Goal: Task Accomplishment & Management: Manage account settings

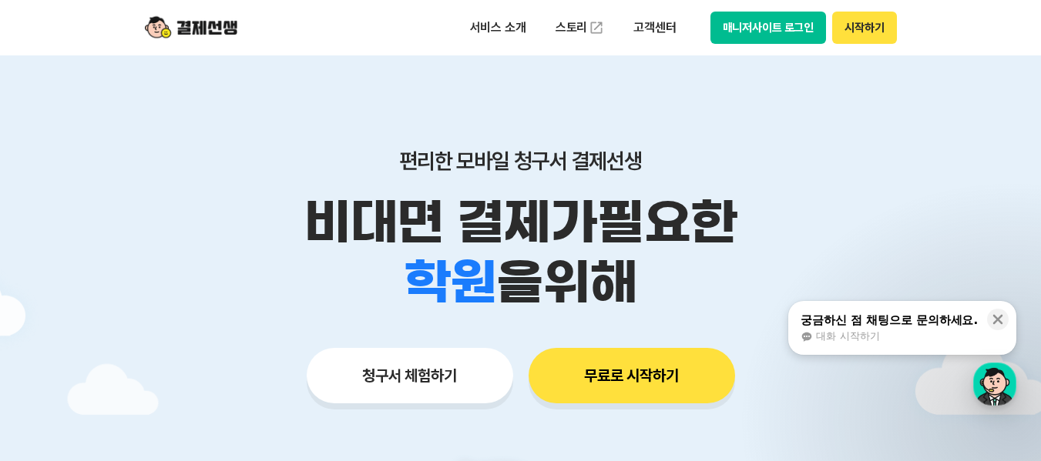
click at [870, 31] on button "시작하기" at bounding box center [864, 28] width 64 height 32
click at [773, 34] on button "매니저사이트 로그인" at bounding box center [768, 28] width 116 height 32
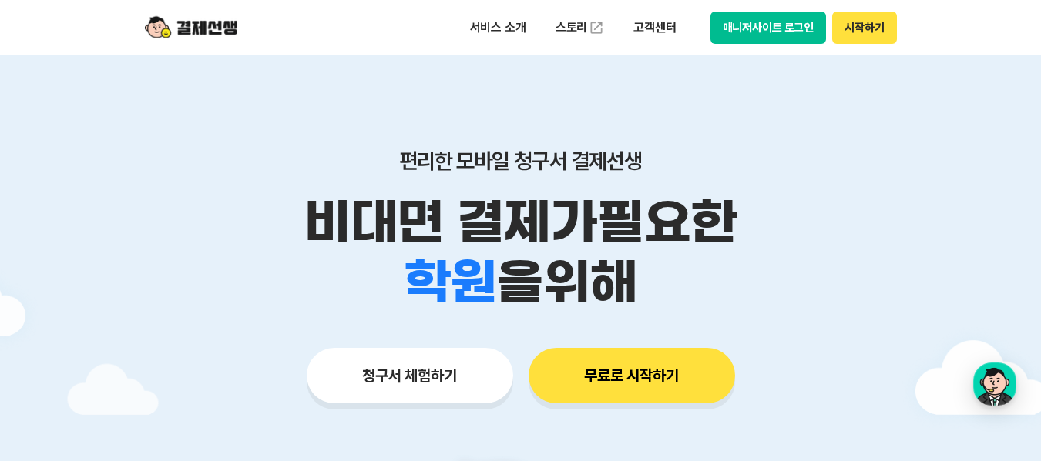
click at [762, 35] on button "매니저사이트 로그인" at bounding box center [768, 28] width 116 height 32
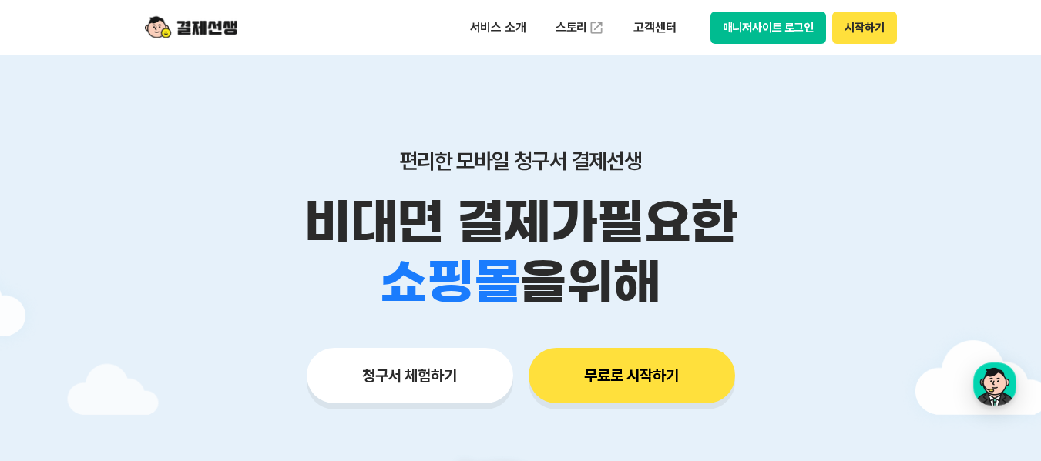
click at [872, 28] on button "시작하기" at bounding box center [864, 28] width 64 height 32
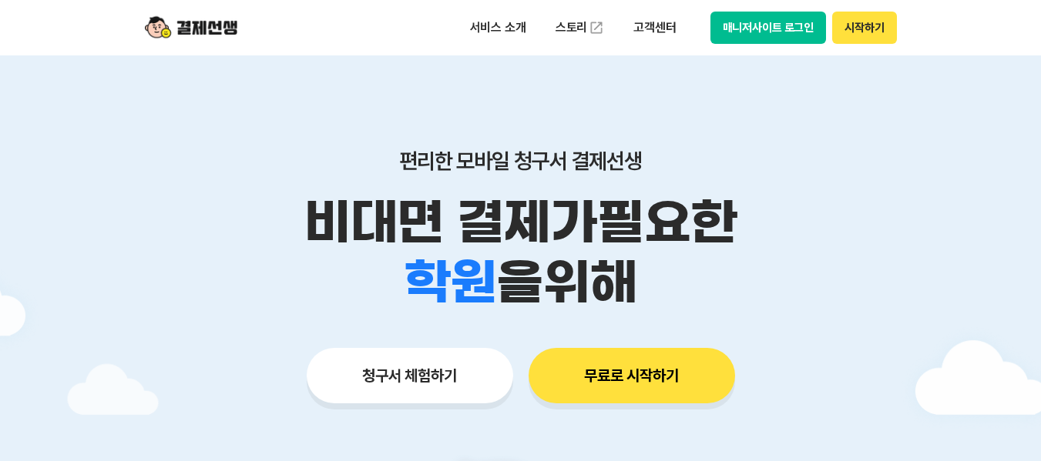
click at [765, 34] on button "매니저사이트 로그인" at bounding box center [768, 28] width 116 height 32
